Goal: Navigation & Orientation: Understand site structure

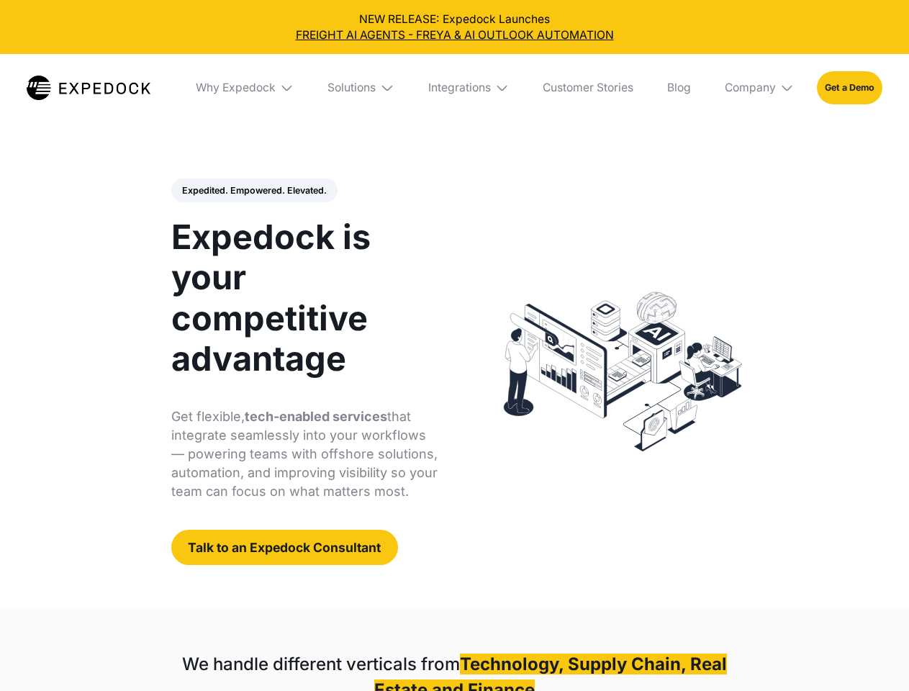
select select
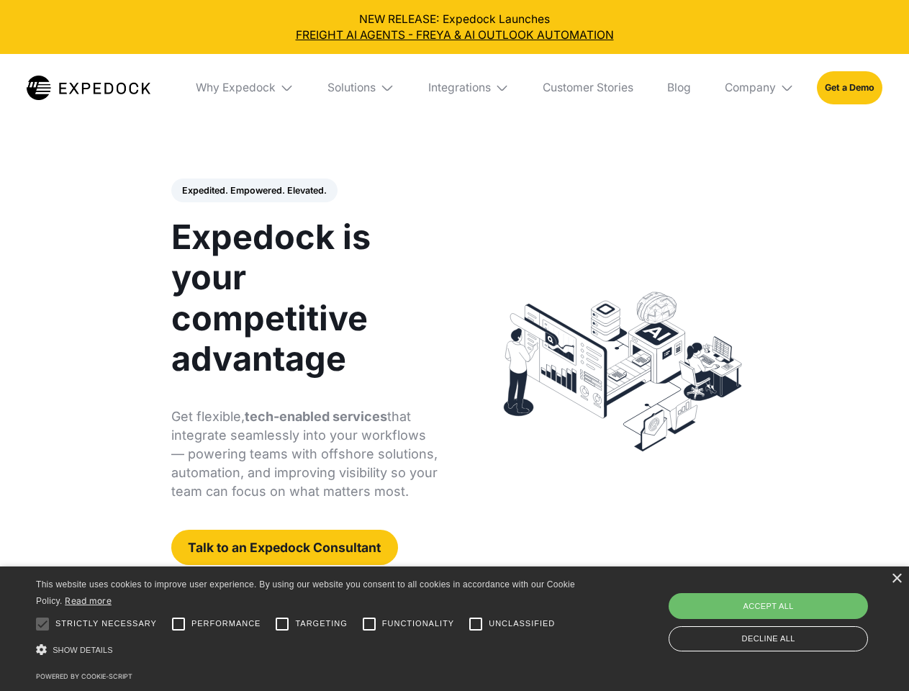
click at [253, 191] on div "Expedited. Empowered. Elevated. Automate Freight Document Extraction at 99.97% …" at bounding box center [304, 372] width 267 height 387
click at [42, 624] on div at bounding box center [42, 624] width 29 height 29
click at [179, 624] on input "Performance" at bounding box center [178, 624] width 29 height 29
checkbox input "true"
click at [282, 624] on input "Targeting" at bounding box center [282, 624] width 29 height 29
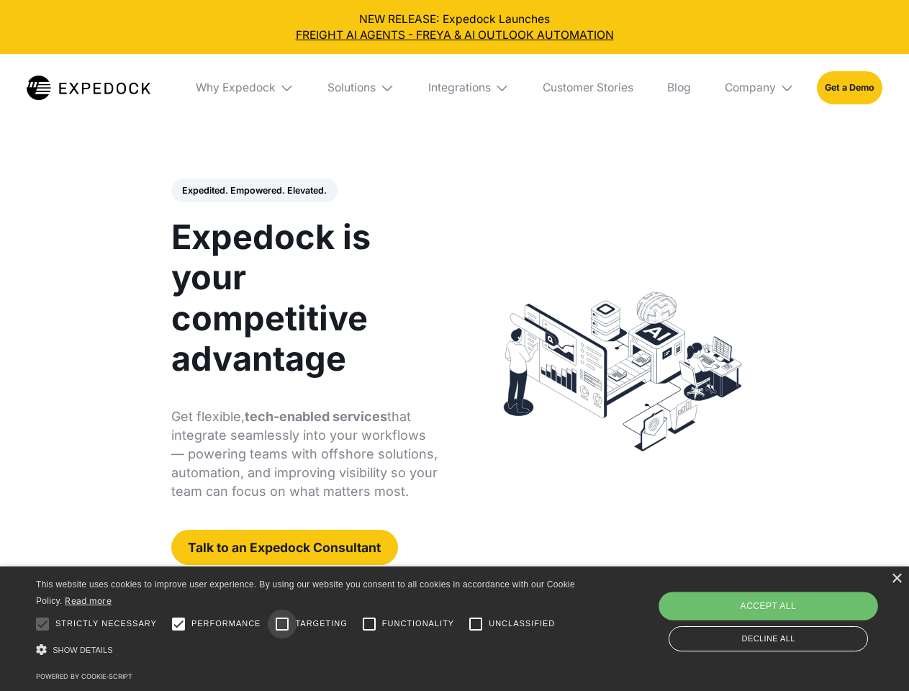
checkbox input "true"
click at [369, 624] on input "Functionality" at bounding box center [369, 624] width 29 height 29
checkbox input "true"
click at [476, 624] on input "Unclassified" at bounding box center [476, 624] width 29 height 29
checkbox input "true"
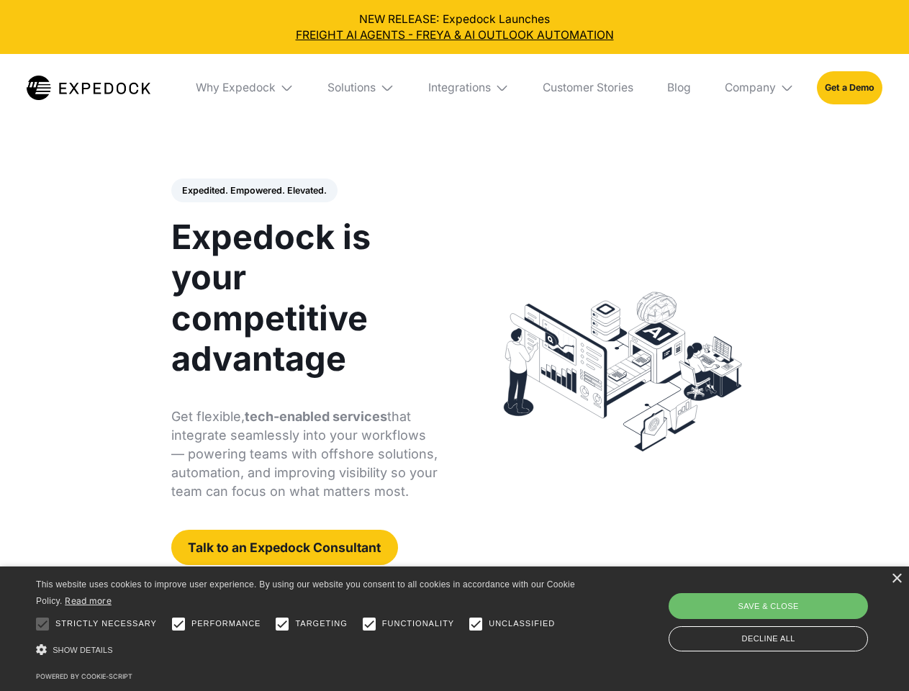
click at [308, 650] on div "Show details Hide details" at bounding box center [308, 650] width 544 height 19
